Goal: Task Accomplishment & Management: Use online tool/utility

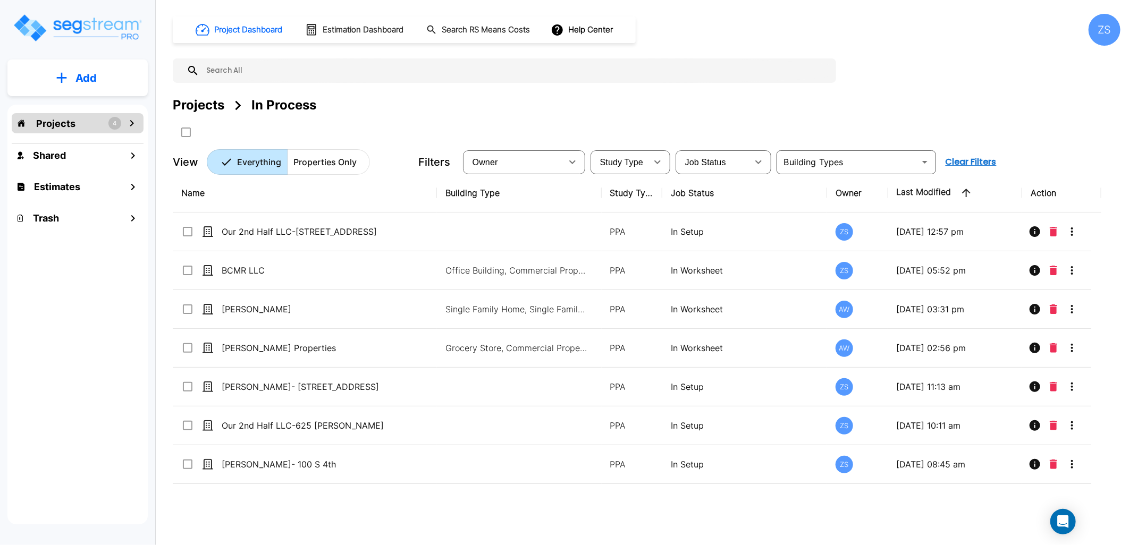
click at [78, 125] on div "Projects 4" at bounding box center [78, 123] width 132 height 20
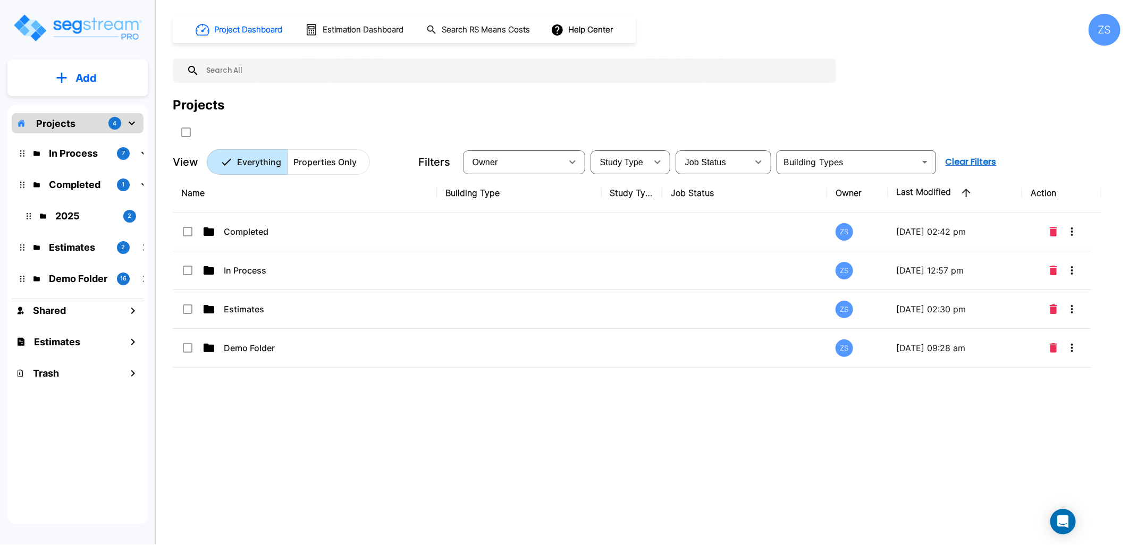
click at [68, 159] on p "In Process" at bounding box center [79, 153] width 60 height 14
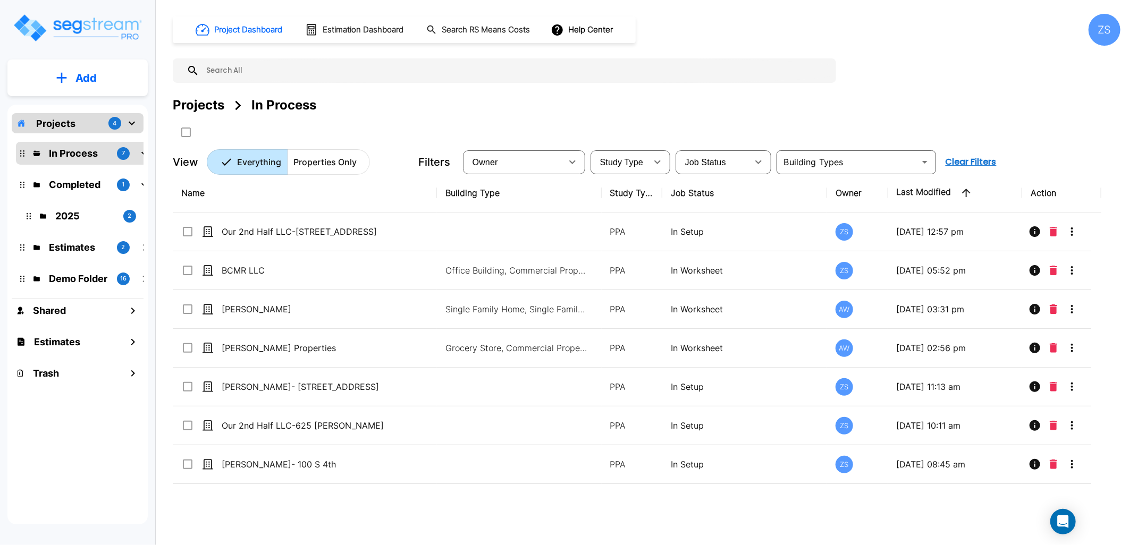
drag, startPoint x: 392, startPoint y: 120, endPoint x: 387, endPoint y: 126, distance: 8.0
click at [392, 120] on div "Projects In Process" at bounding box center [647, 118] width 948 height 45
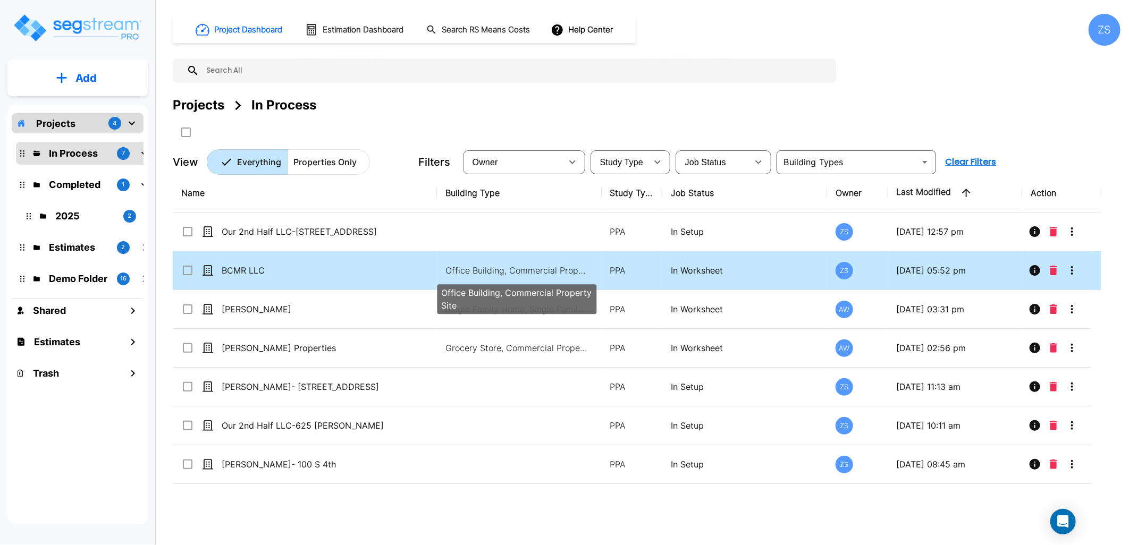
click at [453, 267] on p "Office Building, Commercial Property Site" at bounding box center [518, 270] width 144 height 13
checkbox input "true"
click at [453, 267] on p "Office Building, Commercial Property Site" at bounding box center [518, 270] width 144 height 13
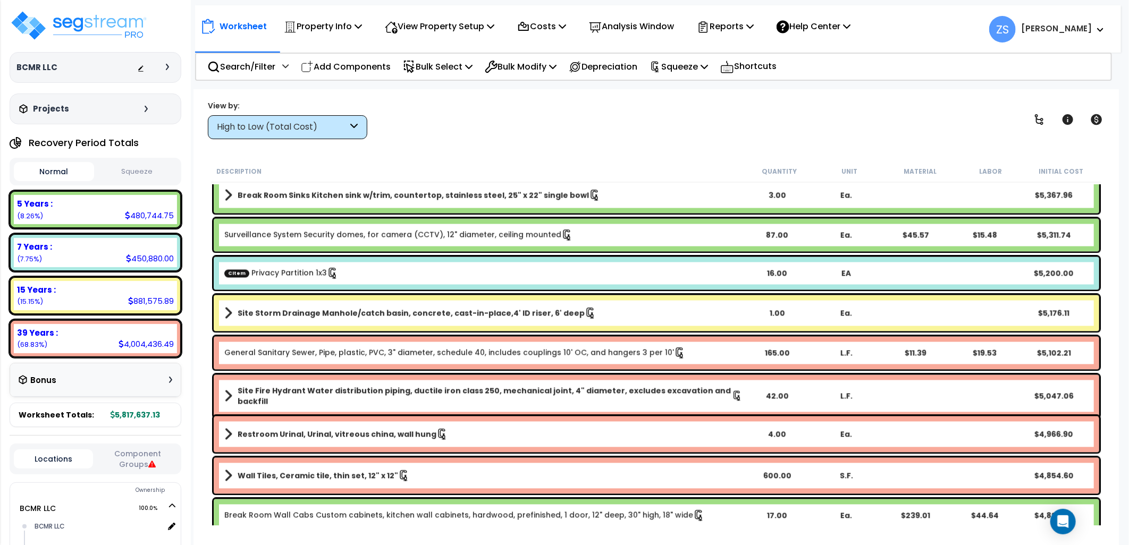
scroll to position [4253, 0]
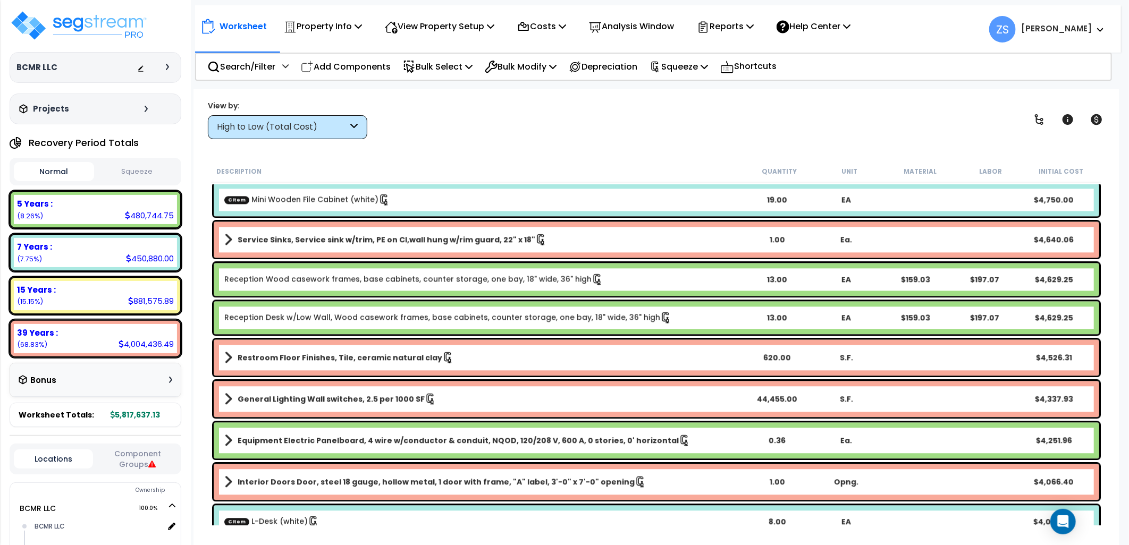
click at [120, 173] on button "Squeeze" at bounding box center [137, 172] width 80 height 19
click at [754, 28] on icon at bounding box center [749, 26] width 7 height 9
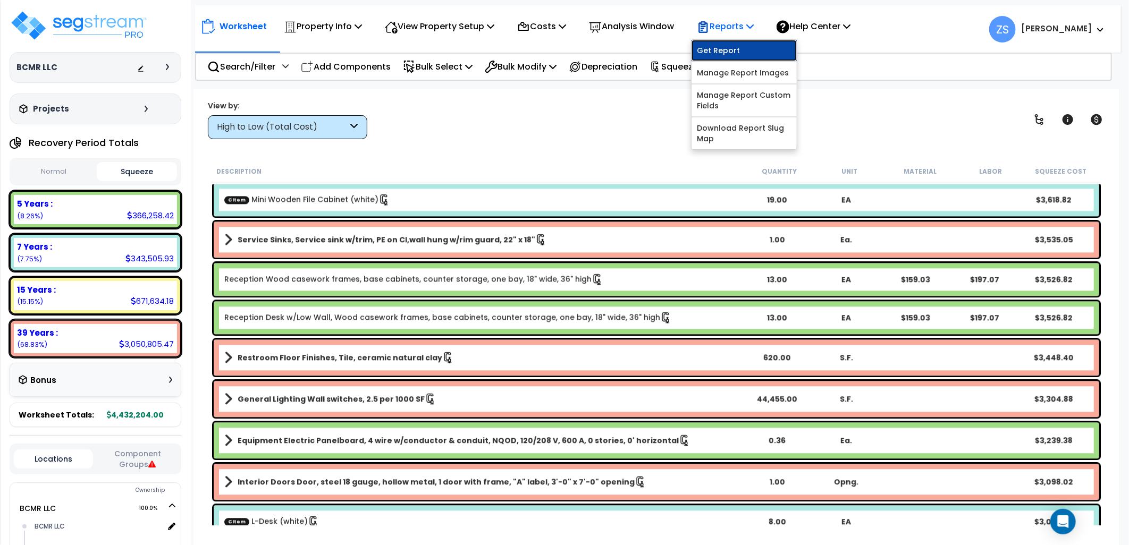
click at [758, 46] on link "Get Report" at bounding box center [744, 50] width 105 height 21
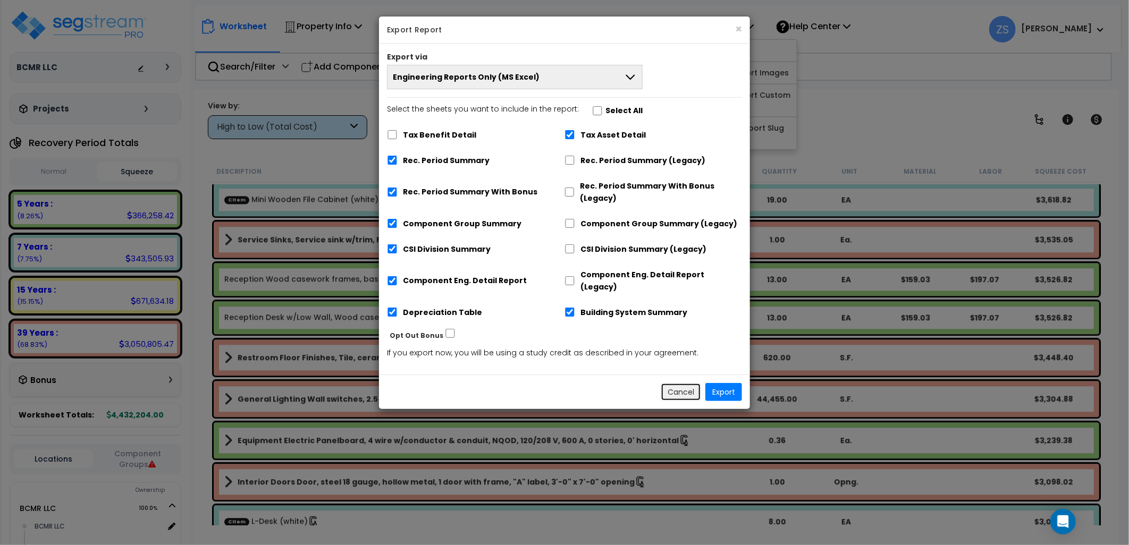
click at [679, 383] on button "Cancel" at bounding box center [681, 392] width 40 height 18
